Goal: Task Accomplishment & Management: Manage account settings

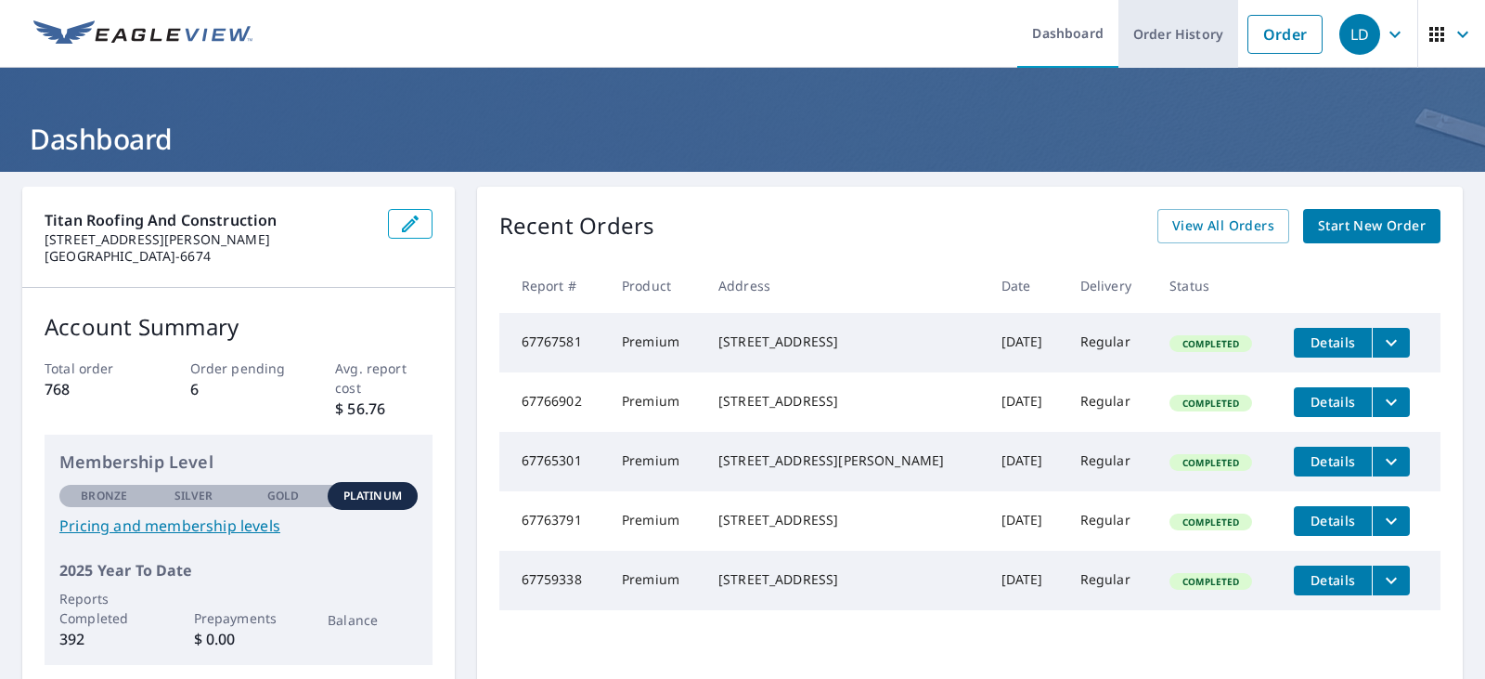
drag, startPoint x: 1167, startPoint y: 38, endPoint x: 1170, endPoint y: 48, distance: 10.6
click at [1167, 38] on link "Order History" at bounding box center [1178, 34] width 120 height 68
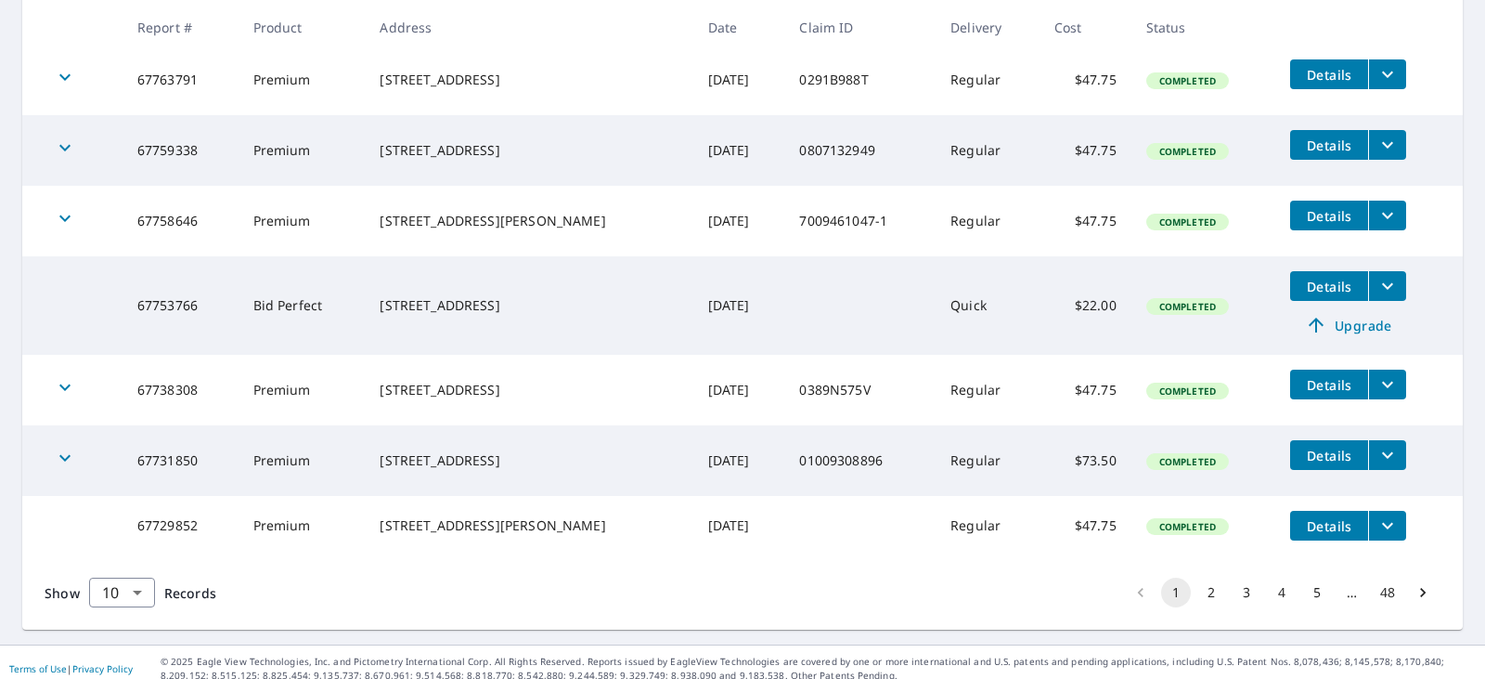
scroll to position [599, 0]
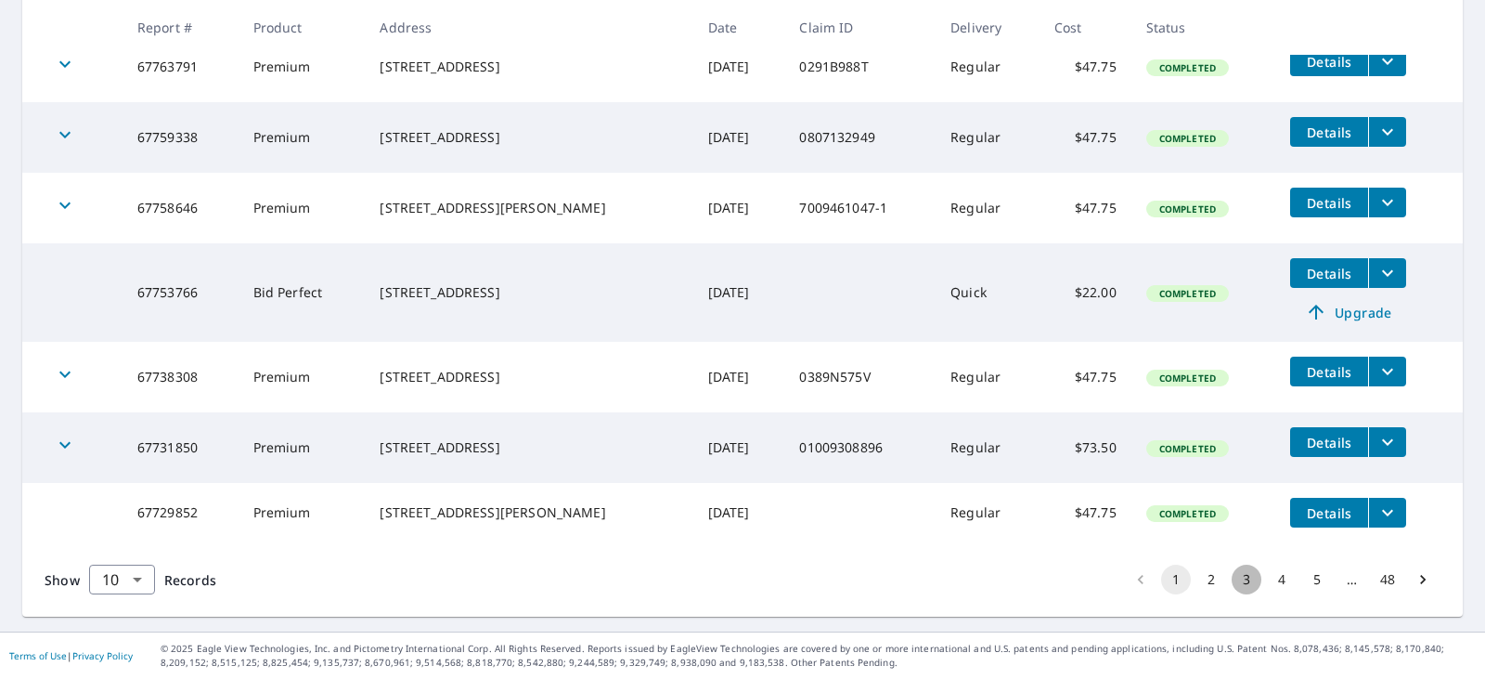
click at [1241, 578] on button "3" at bounding box center [1247, 579] width 30 height 30
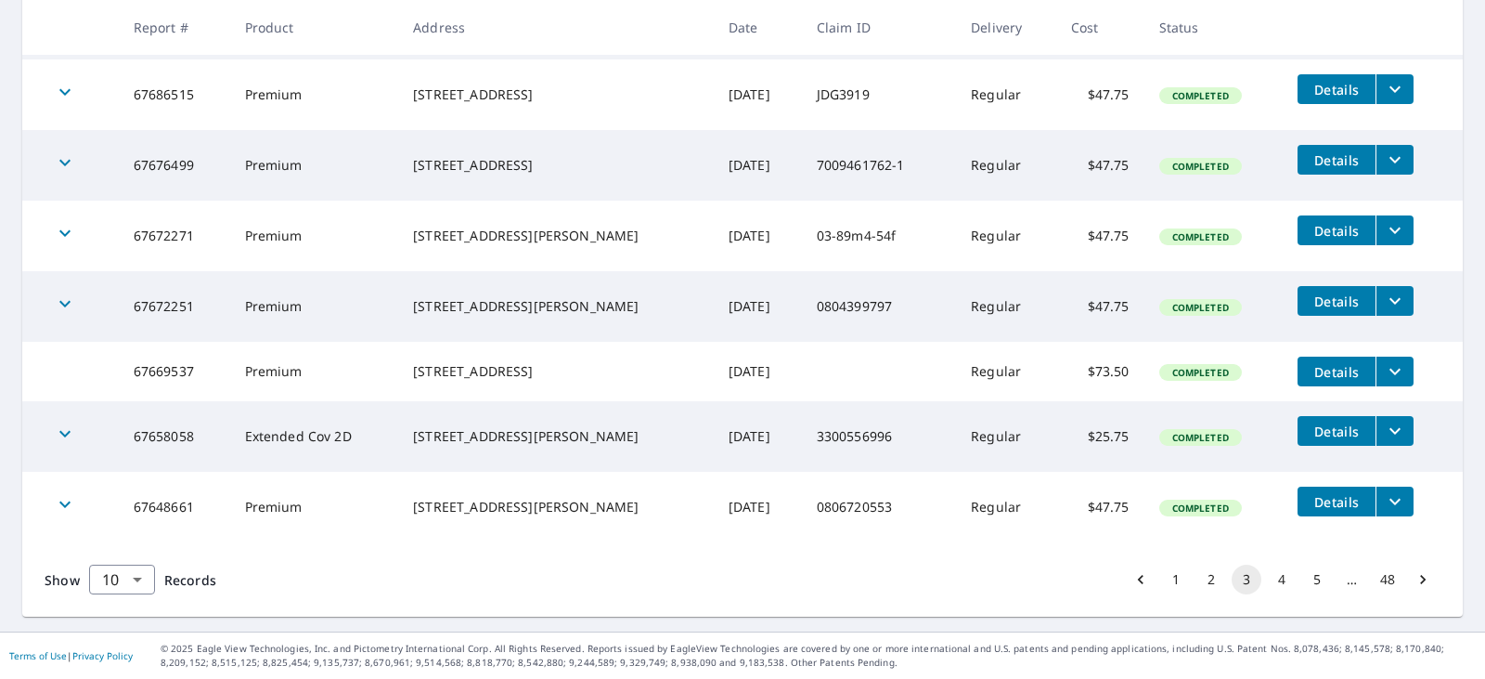
scroll to position [586, 0]
click at [1267, 577] on button "4" at bounding box center [1282, 579] width 30 height 30
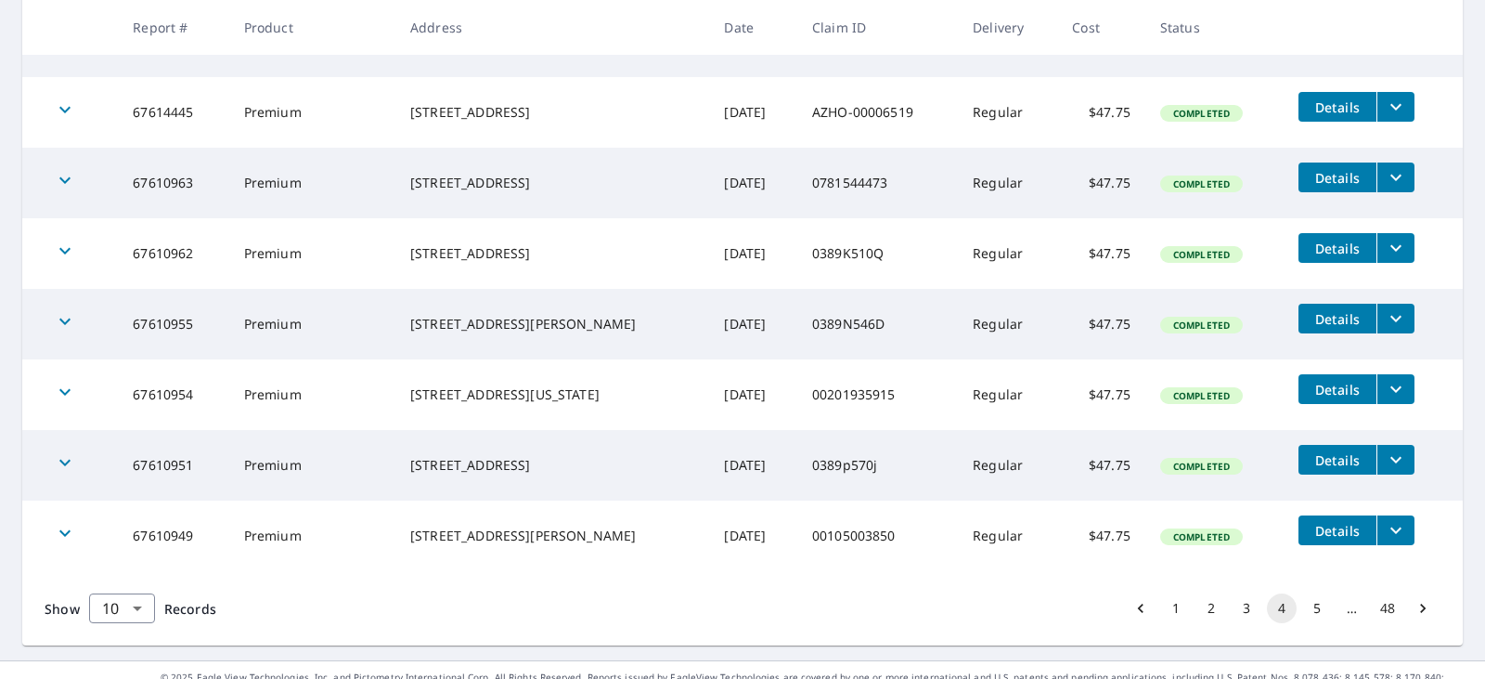
scroll to position [575, 0]
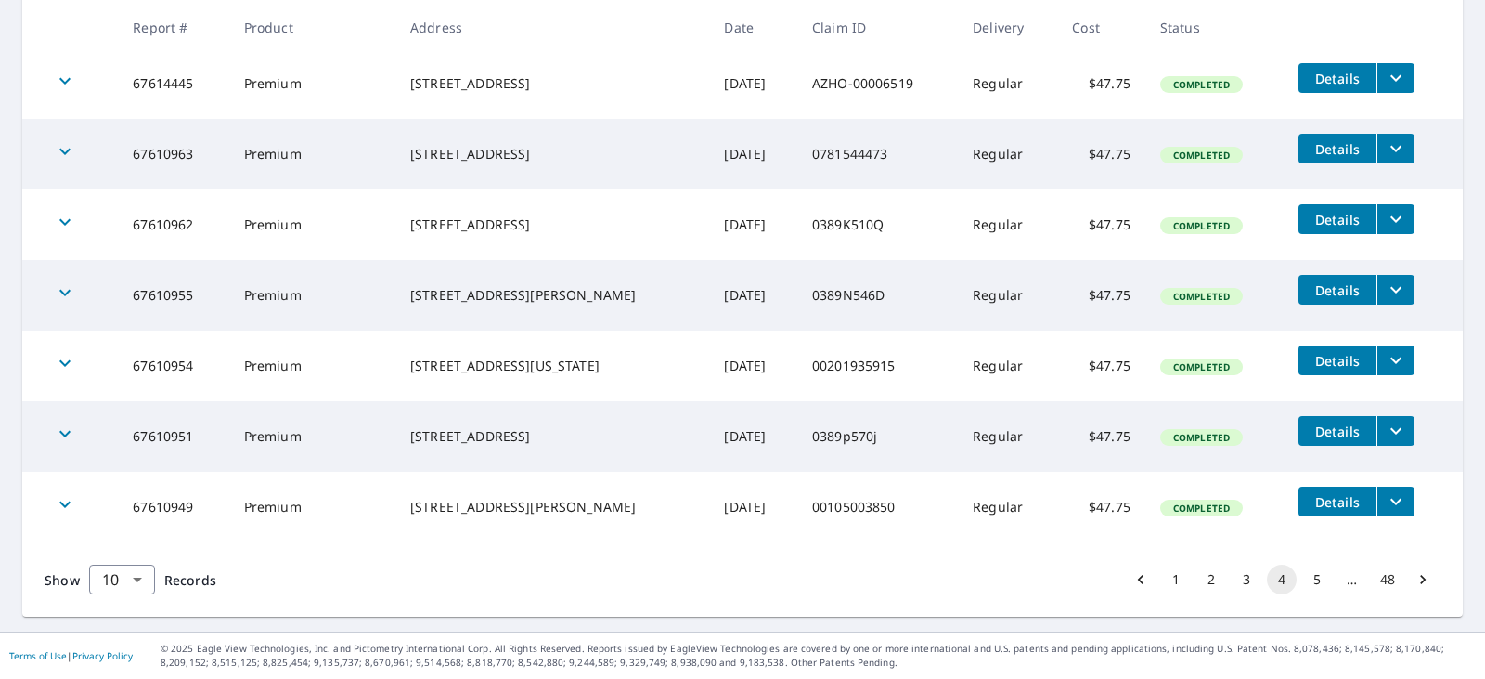
click at [1232, 577] on button "3" at bounding box center [1247, 579] width 30 height 30
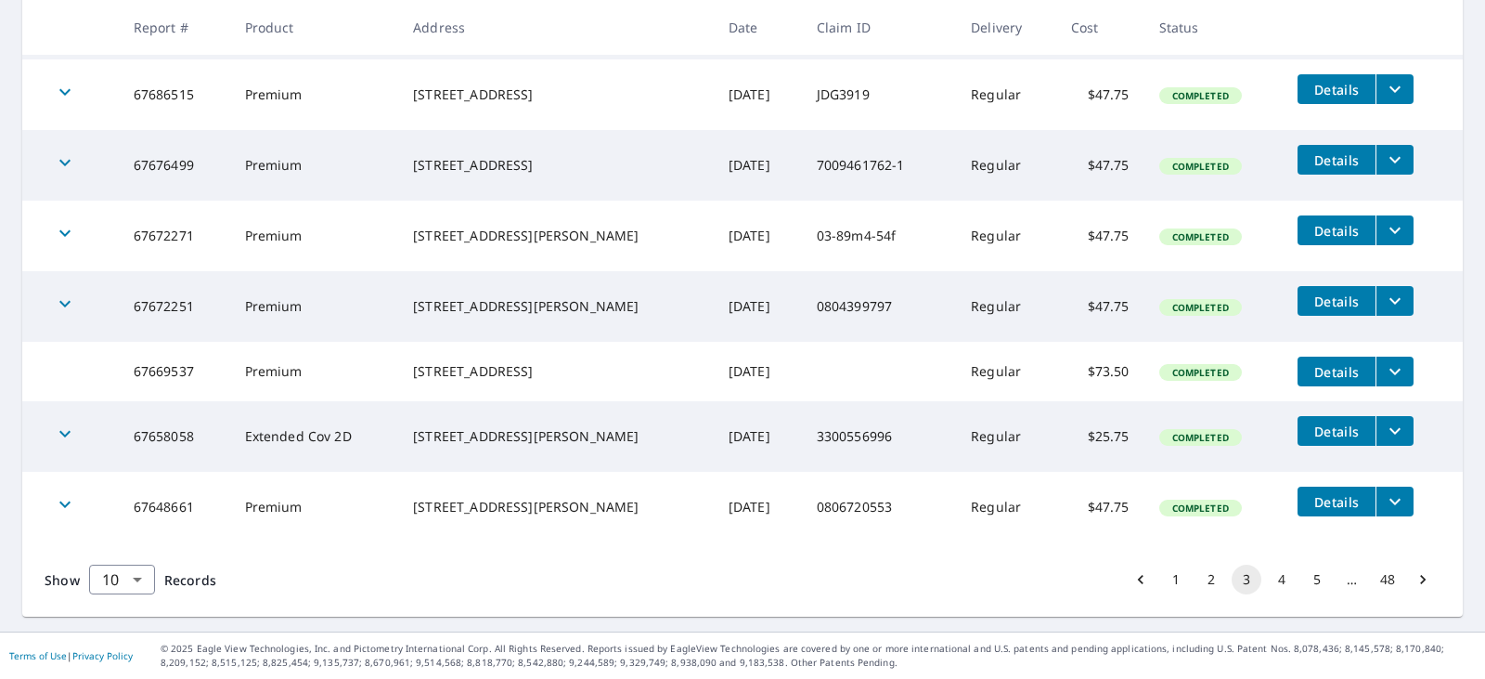
scroll to position [493, 0]
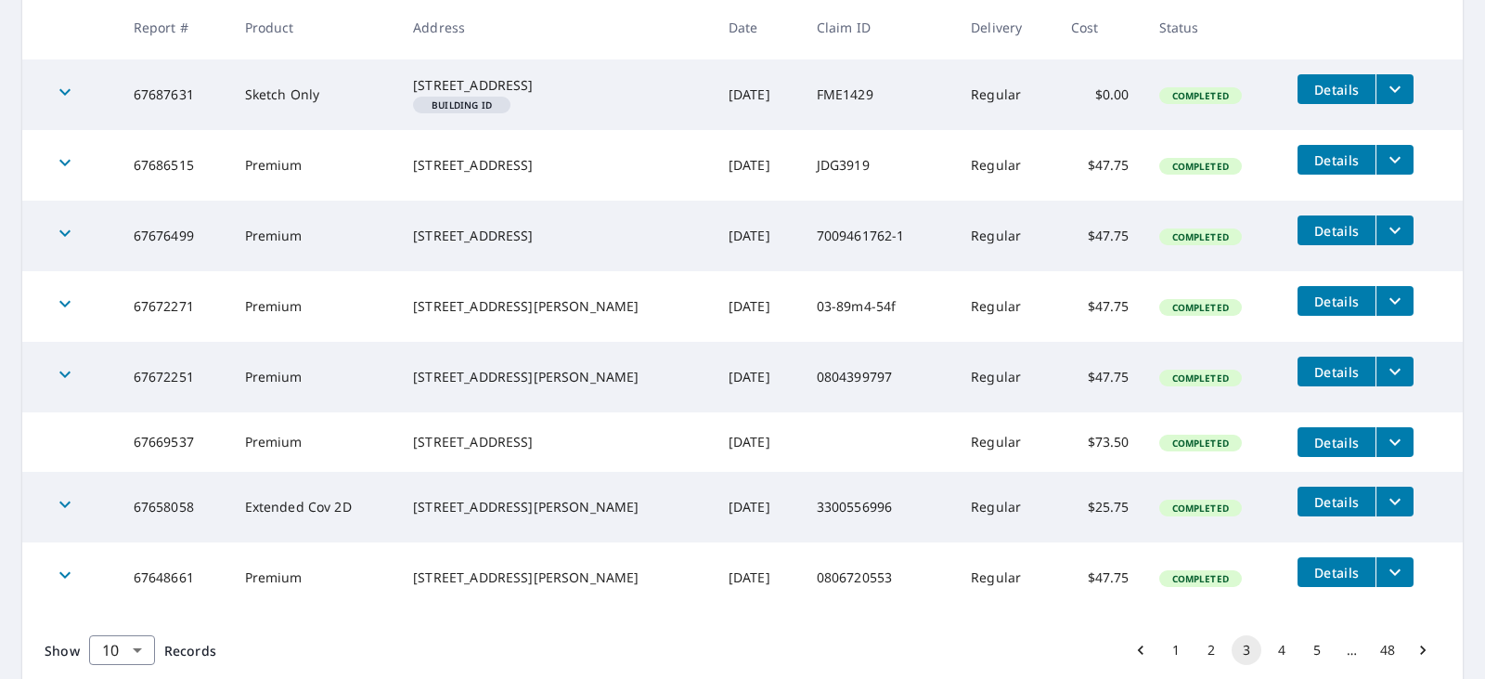
click at [1203, 665] on button "2" at bounding box center [1211, 650] width 30 height 30
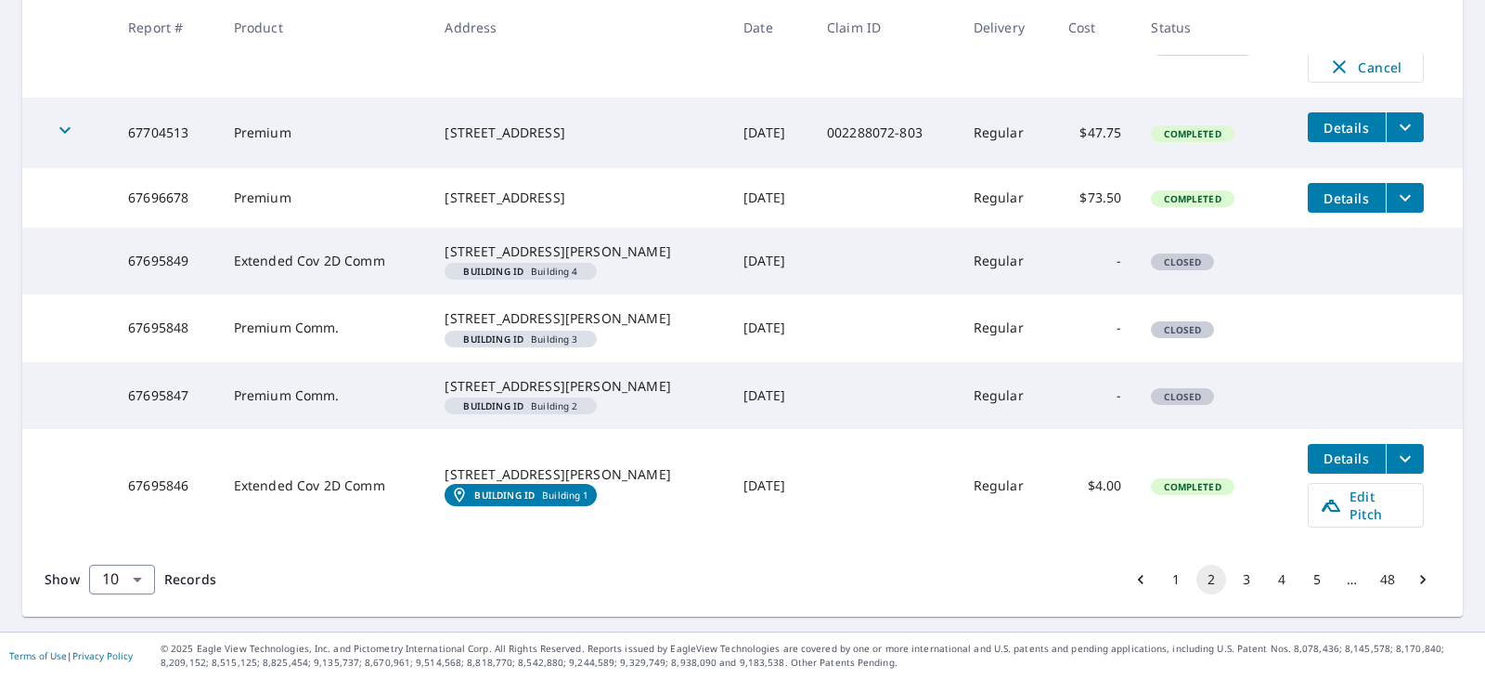
scroll to position [707, 0]
click at [1235, 576] on button "3" at bounding box center [1247, 579] width 30 height 30
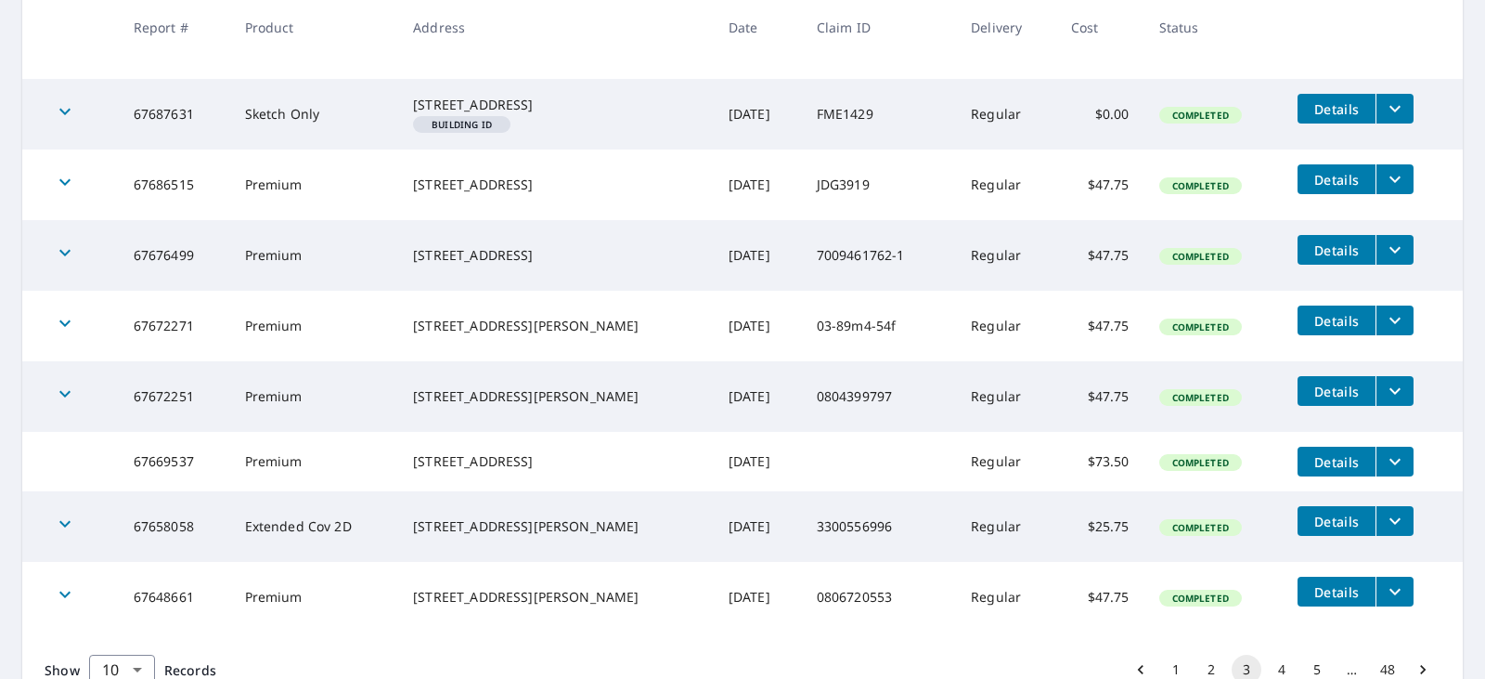
scroll to position [586, 0]
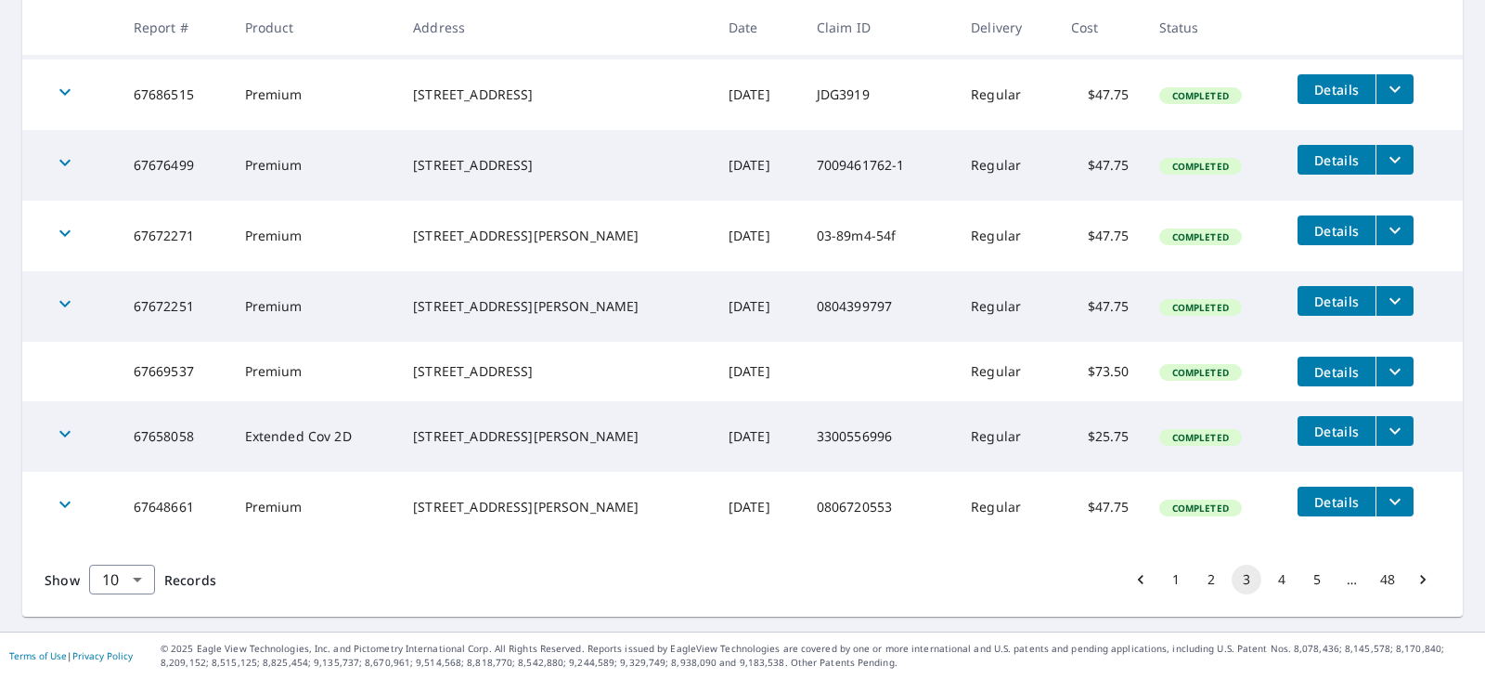
click at [1196, 585] on button "2" at bounding box center [1211, 579] width 30 height 30
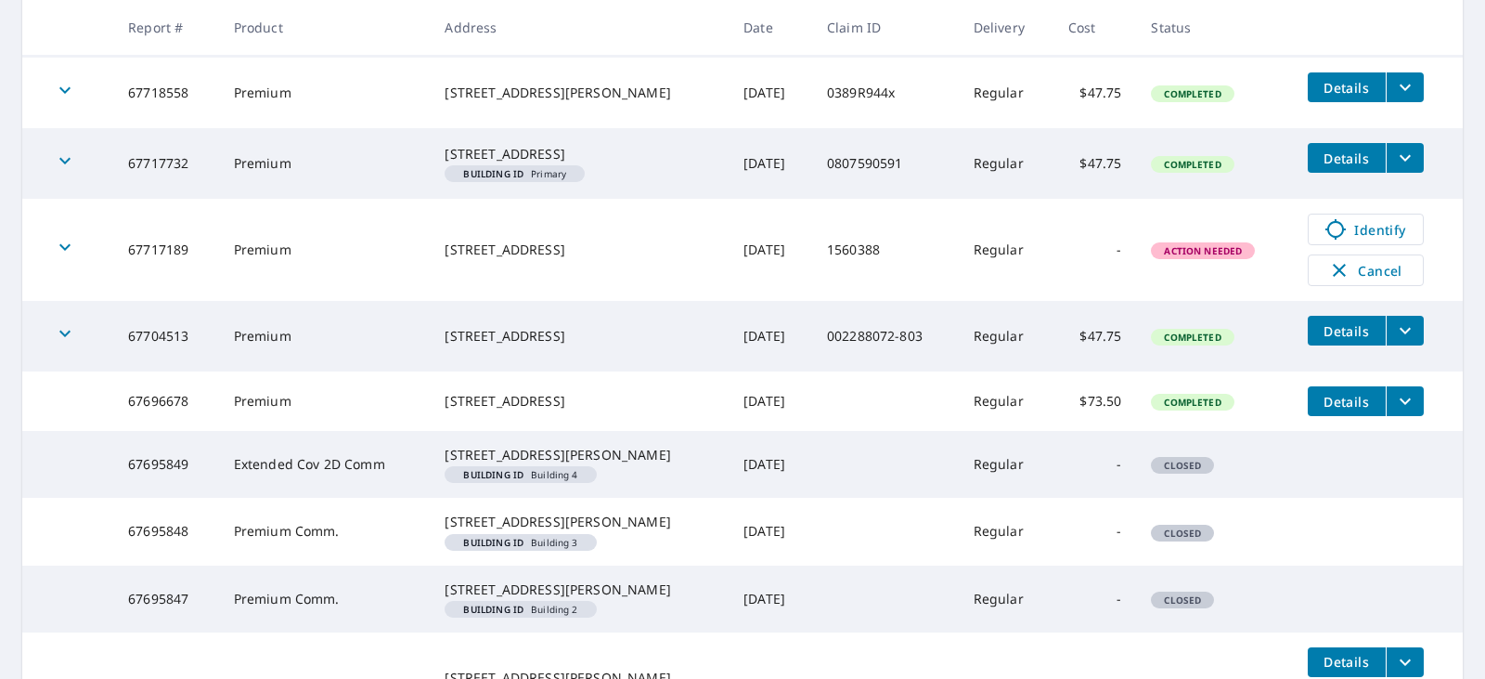
scroll to position [707, 0]
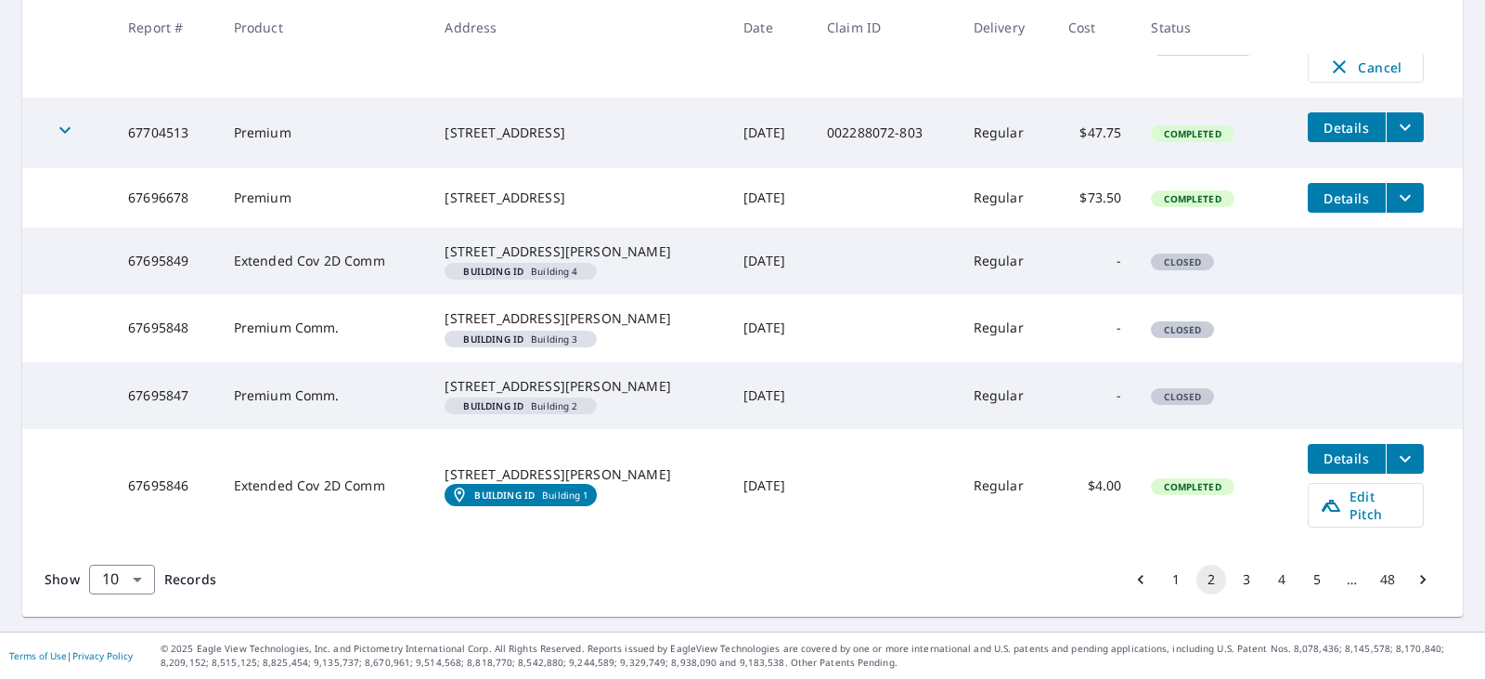
click at [1161, 584] on button "1" at bounding box center [1176, 579] width 30 height 30
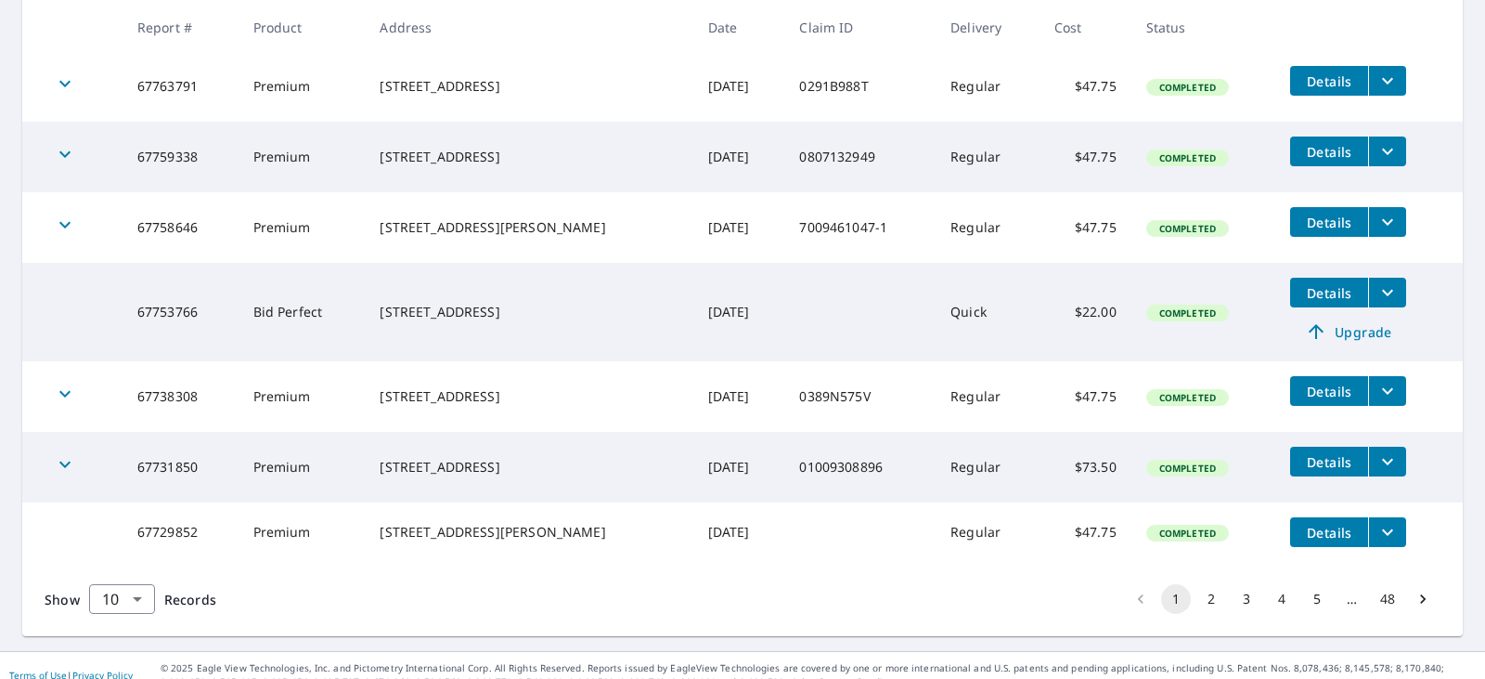
scroll to position [599, 0]
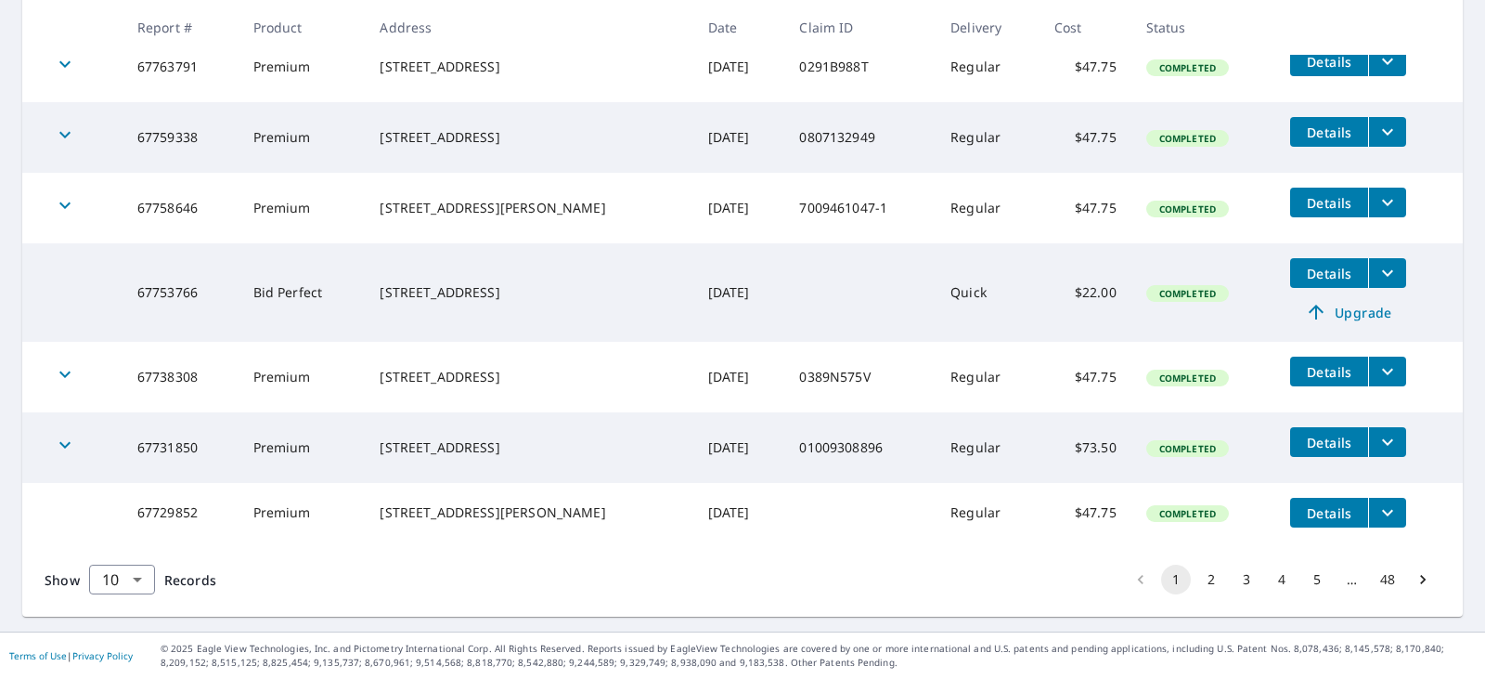
click at [1235, 581] on button "3" at bounding box center [1247, 579] width 30 height 30
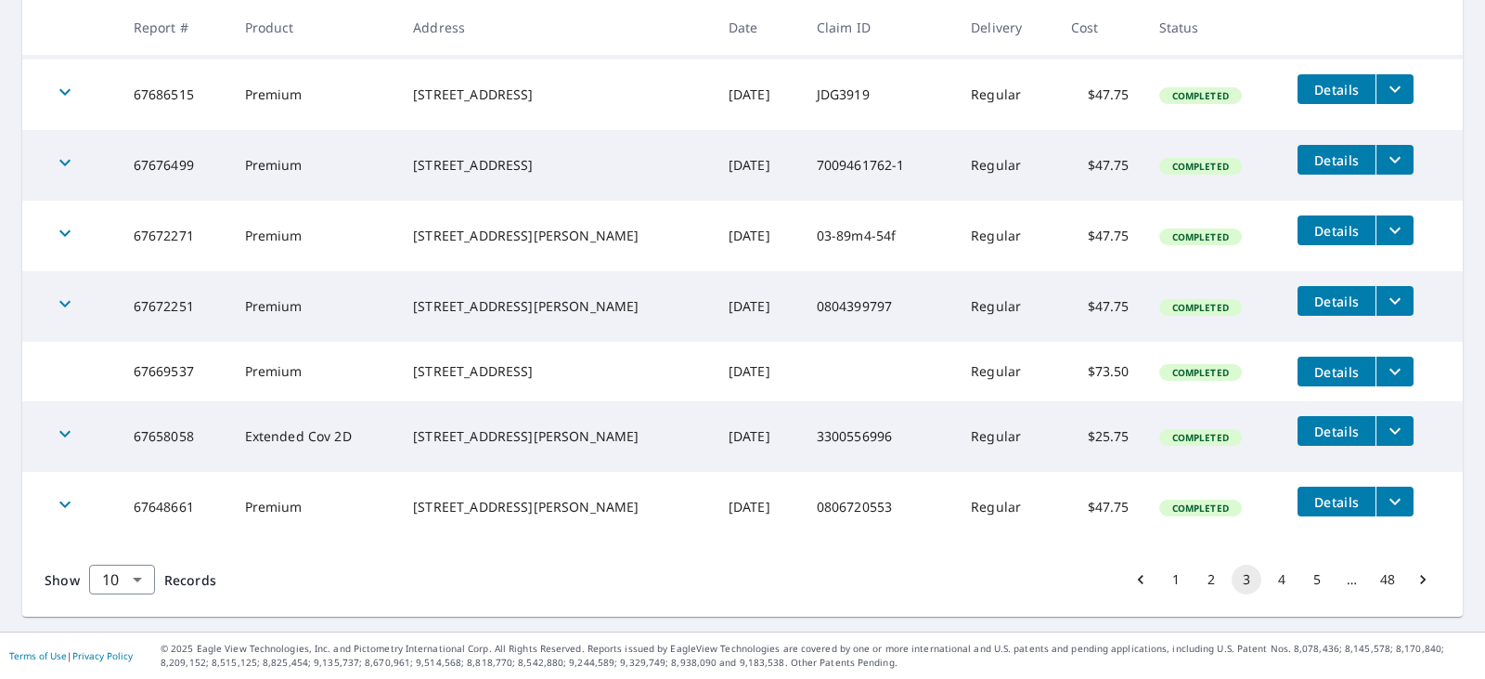
scroll to position [586, 0]
click at [1273, 578] on button "4" at bounding box center [1282, 579] width 30 height 30
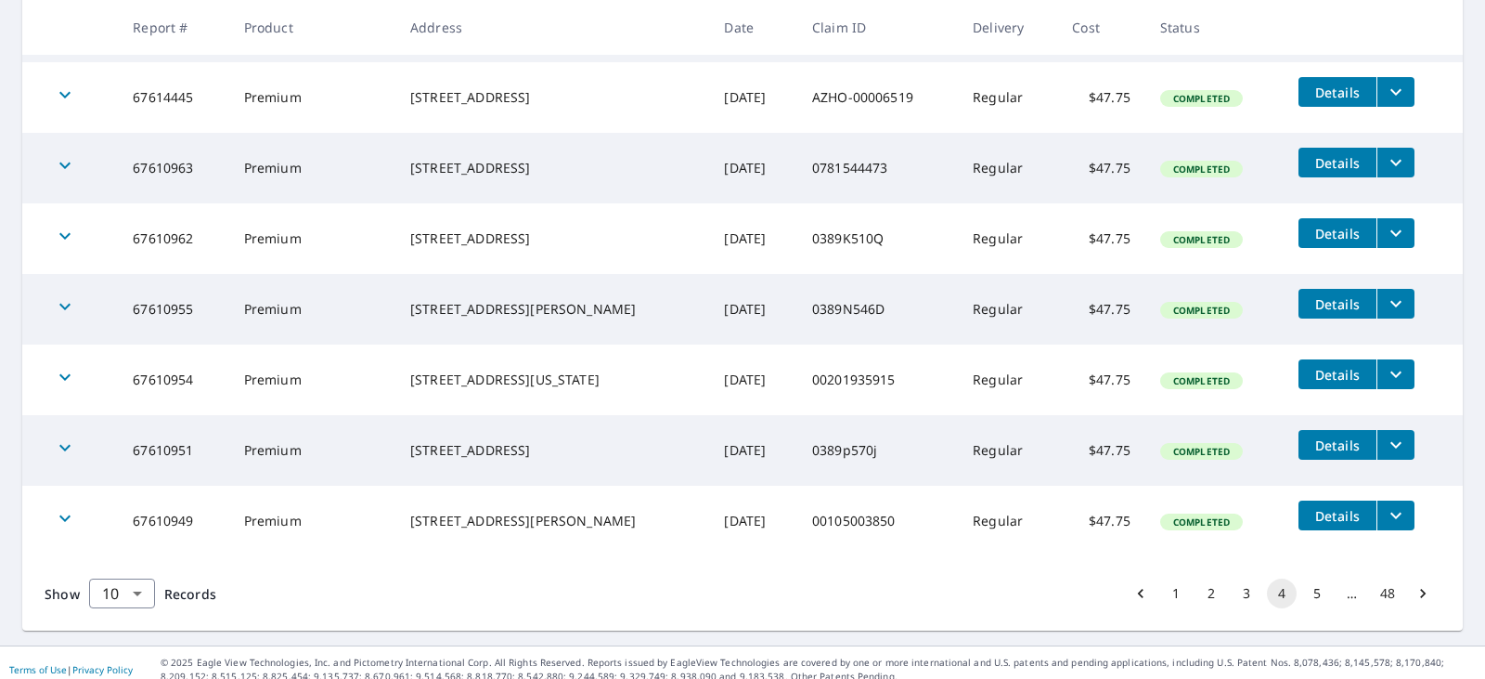
scroll to position [575, 0]
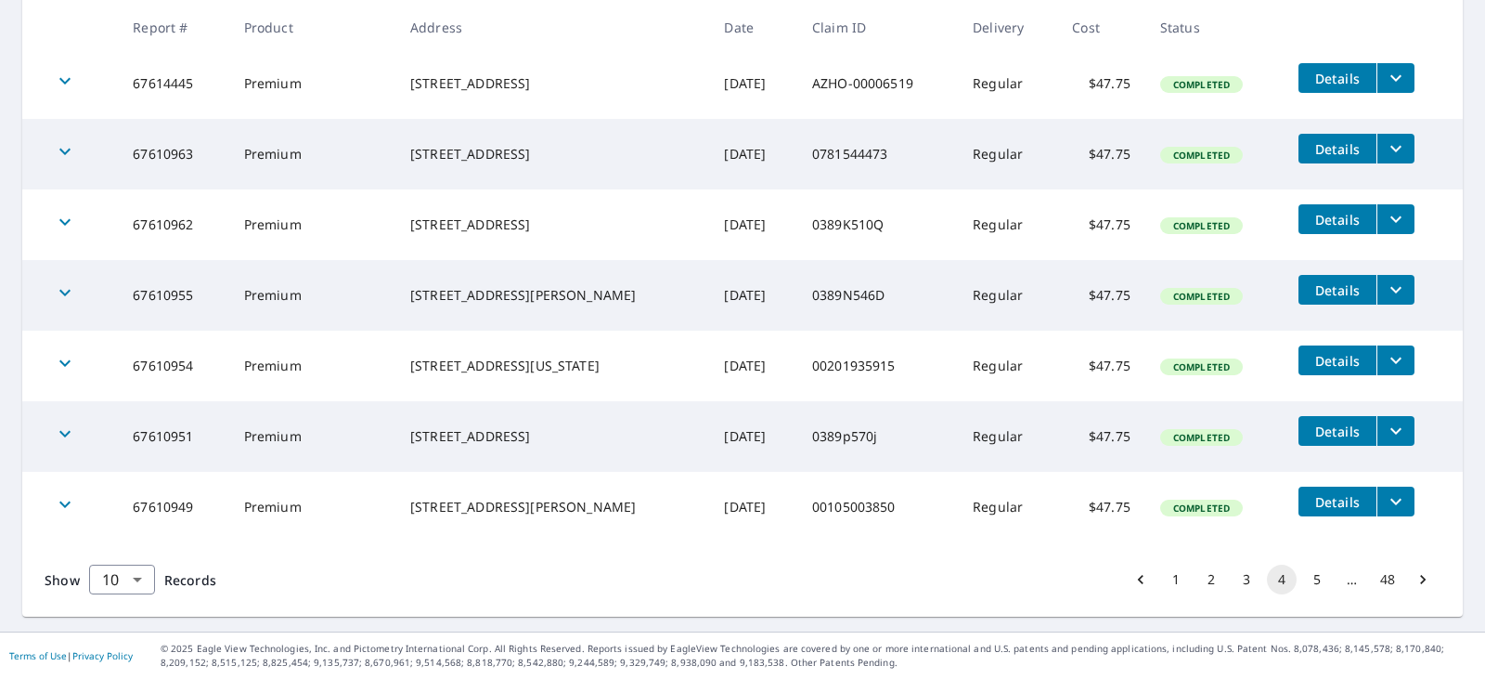
click at [1232, 579] on button "3" at bounding box center [1247, 579] width 30 height 30
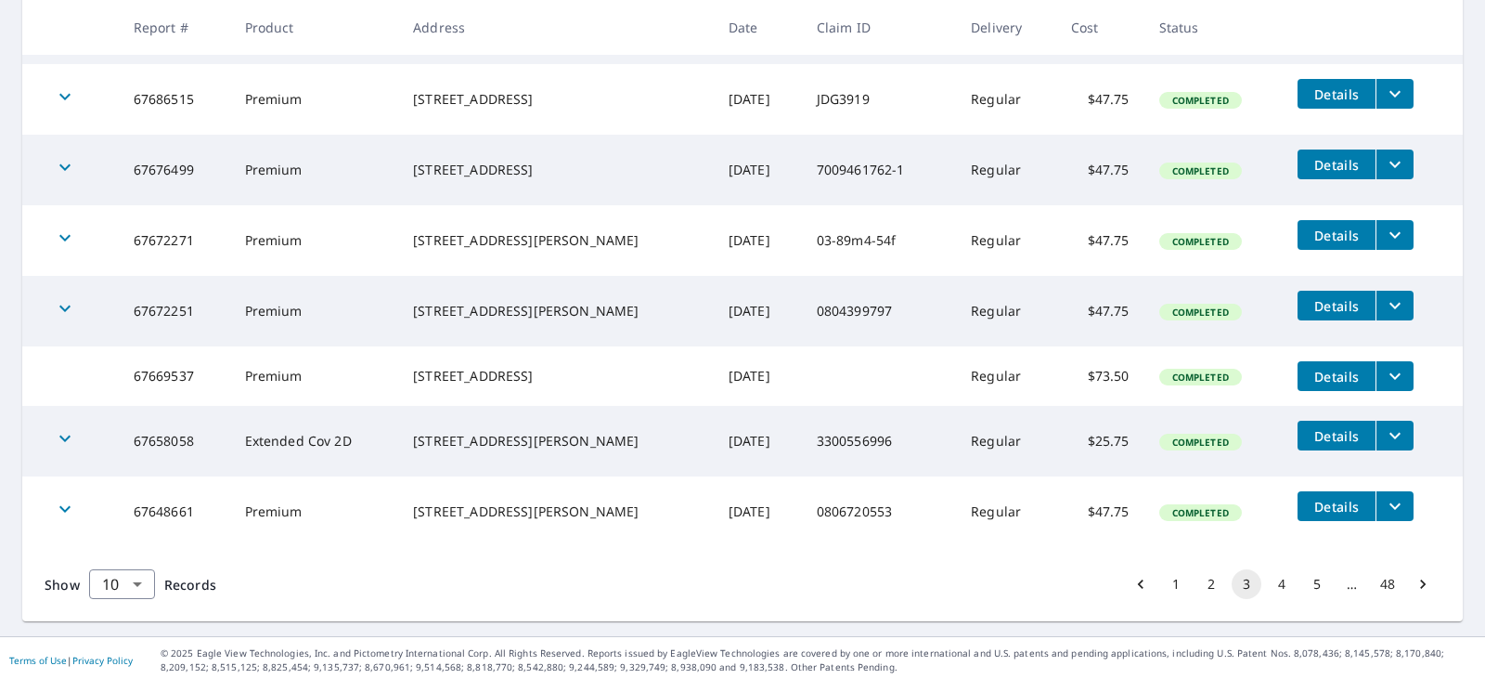
scroll to position [586, 0]
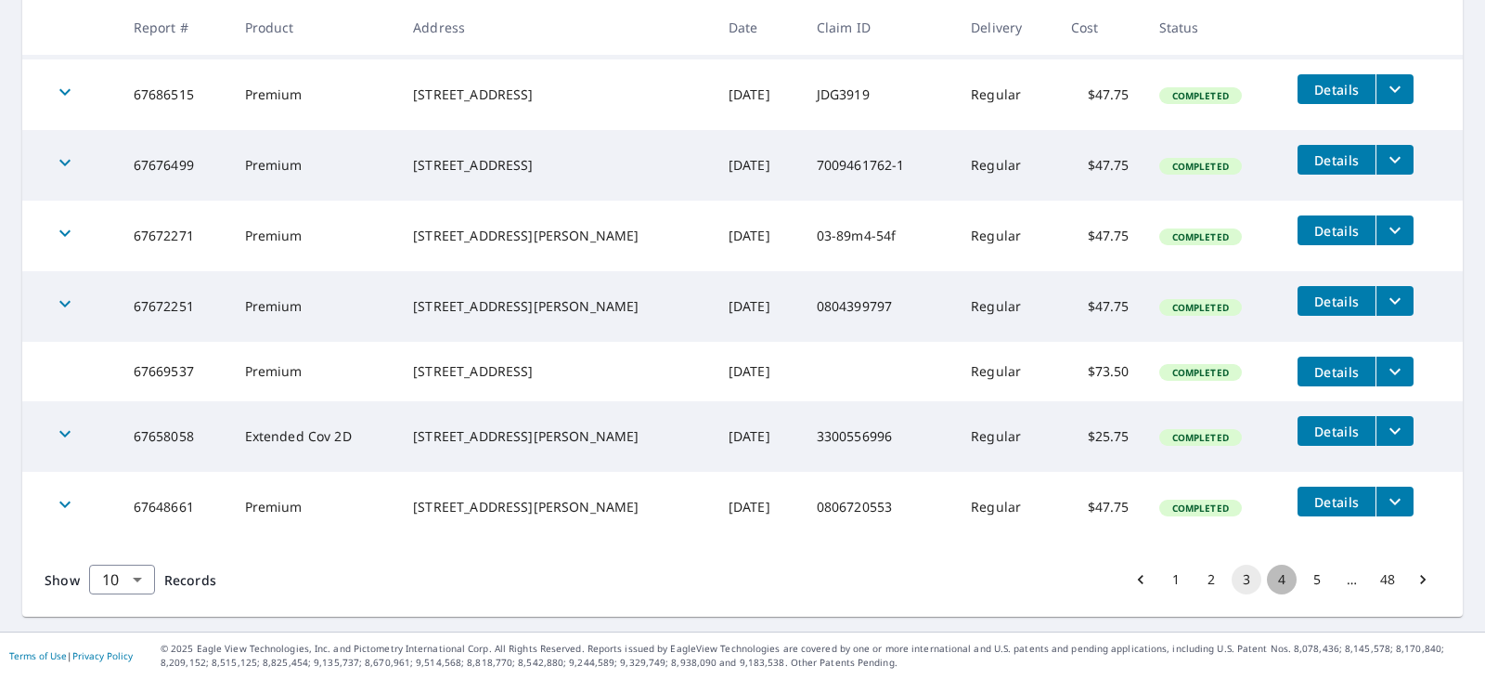
click at [1267, 586] on button "4" at bounding box center [1282, 579] width 30 height 30
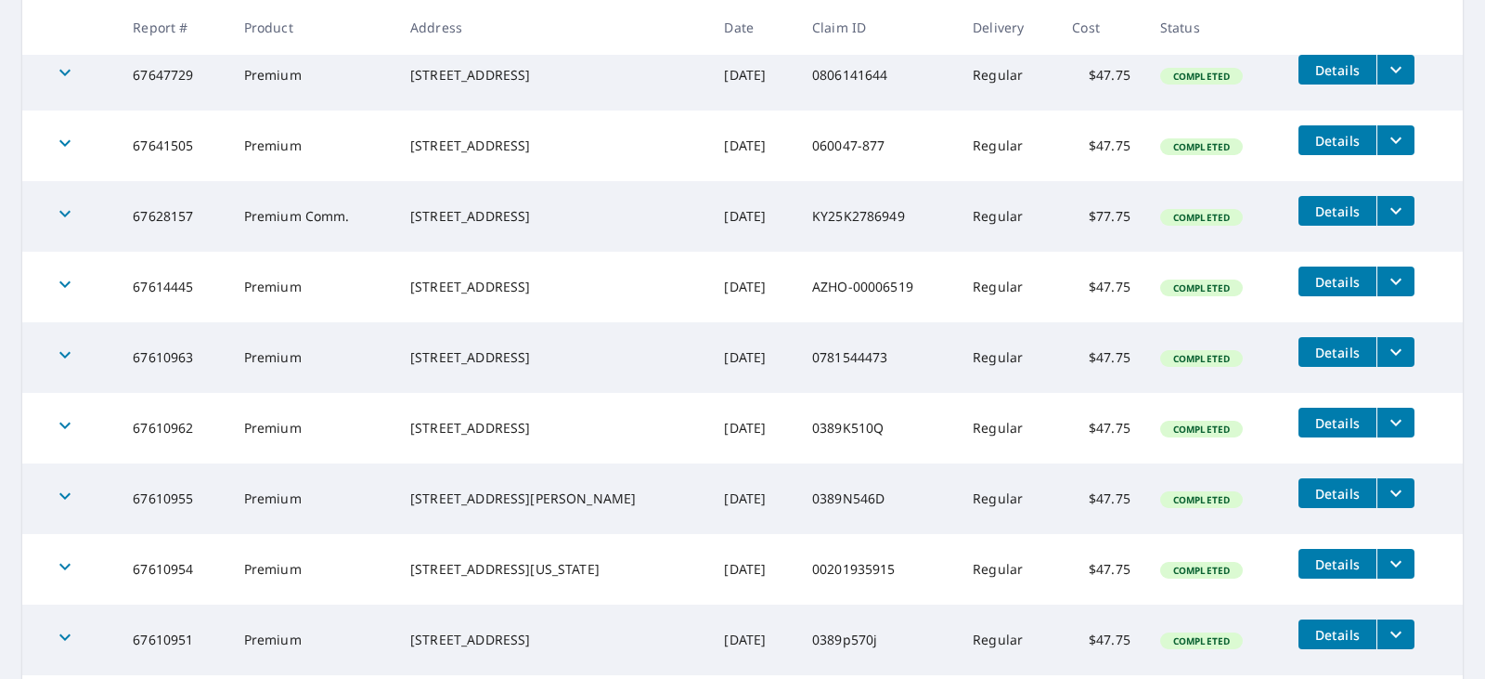
scroll to position [575, 0]
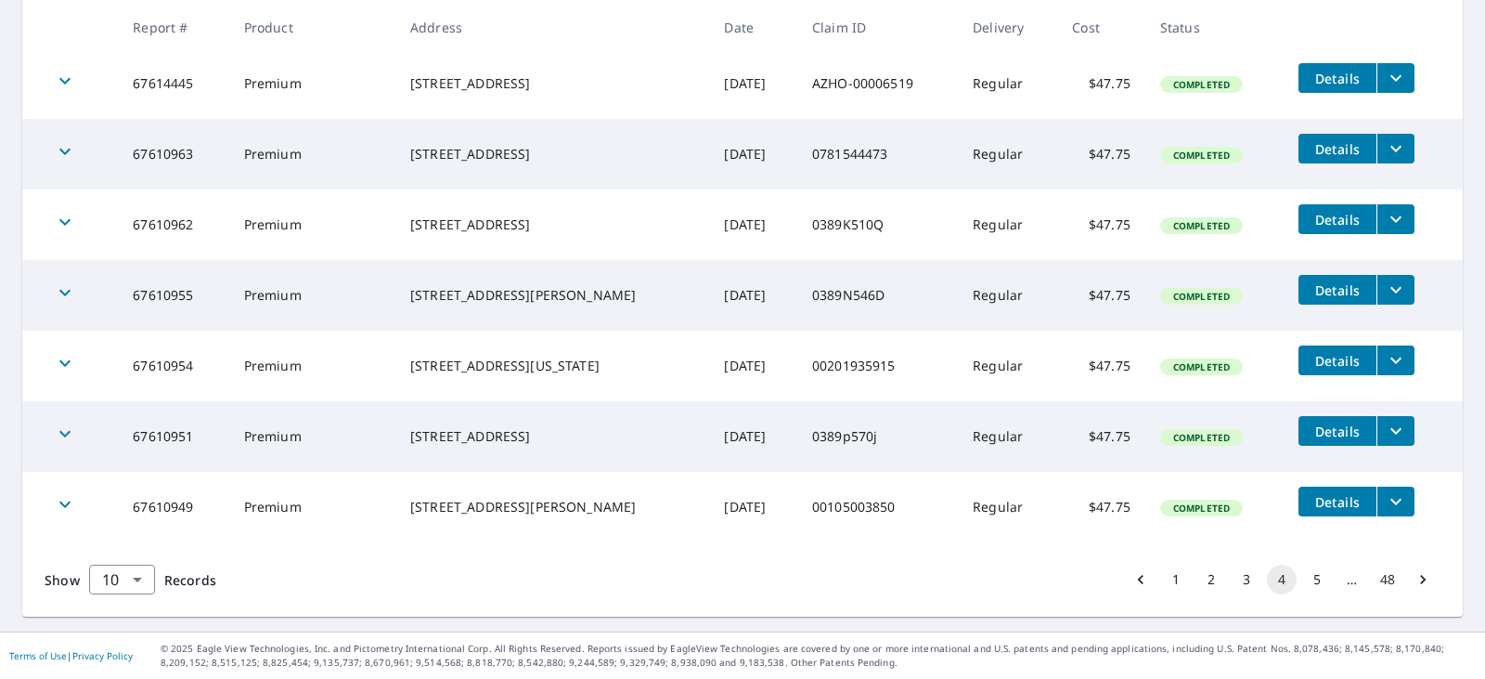
click at [1196, 584] on button "2" at bounding box center [1211, 579] width 30 height 30
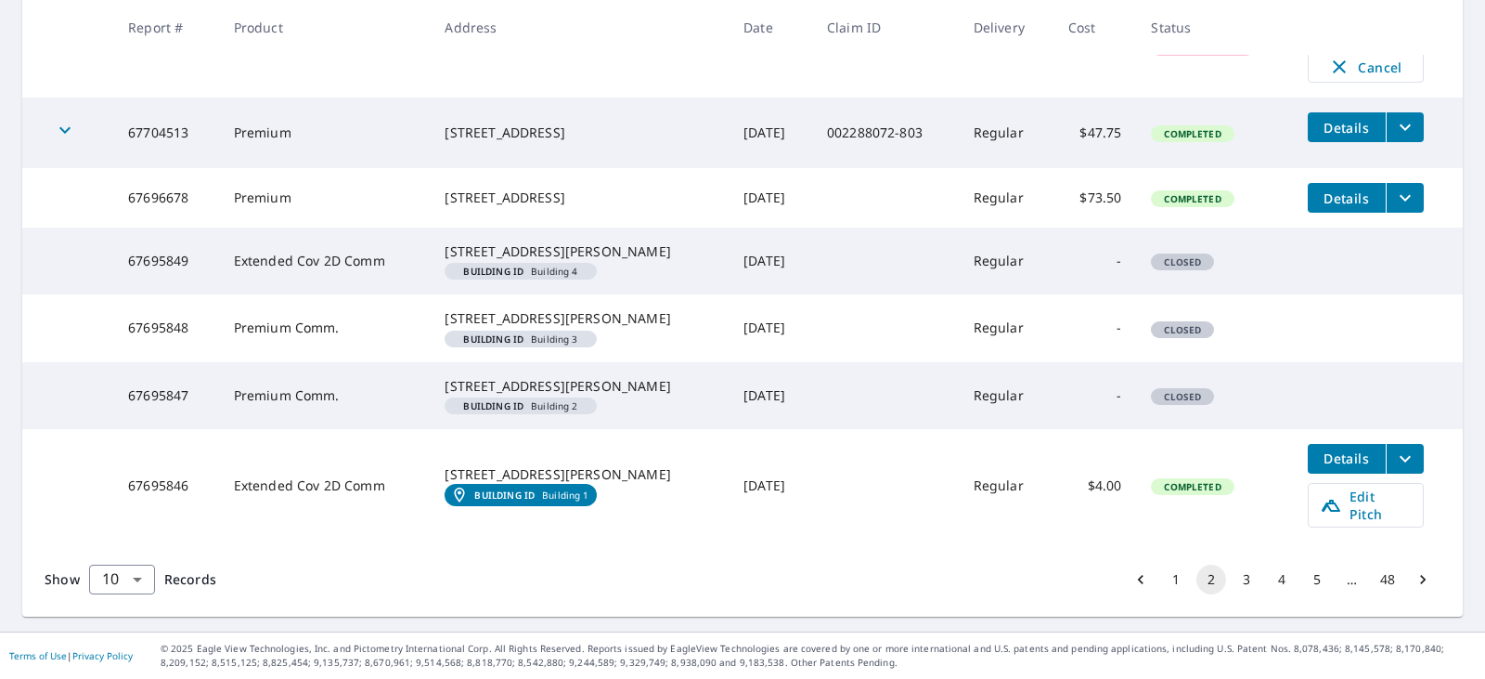
scroll to position [707, 0]
click at [1166, 575] on button "1" at bounding box center [1176, 579] width 30 height 30
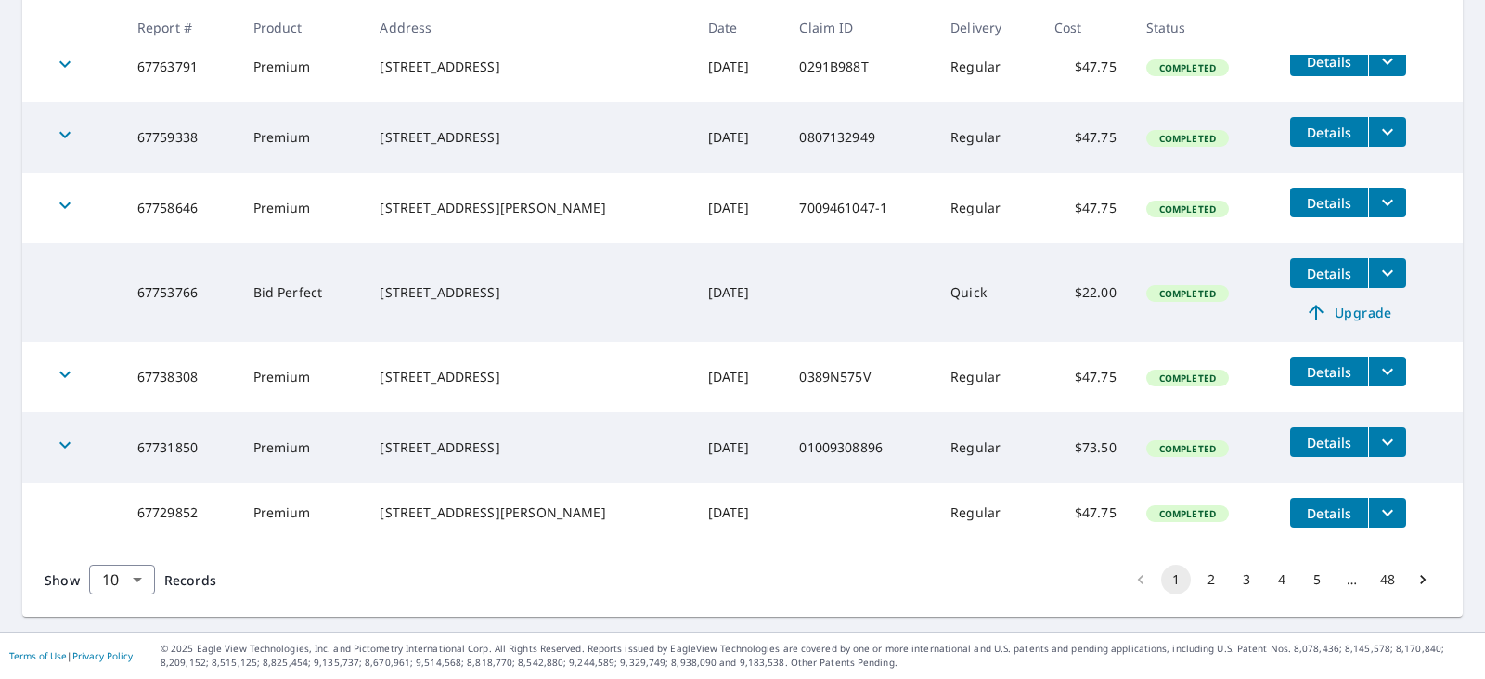
scroll to position [599, 0]
